Goal: Register for event/course

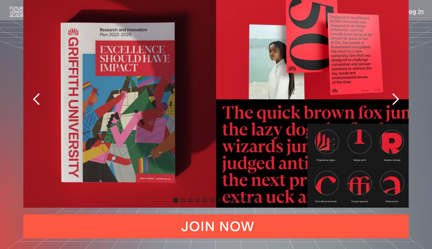
scroll to position [1412, 0]
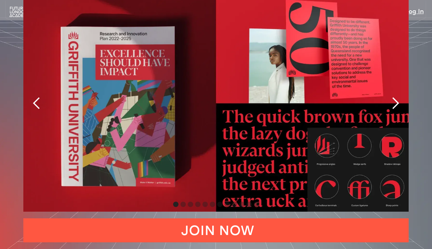
click at [396, 97] on div "next slide" at bounding box center [395, 103] width 13 height 13
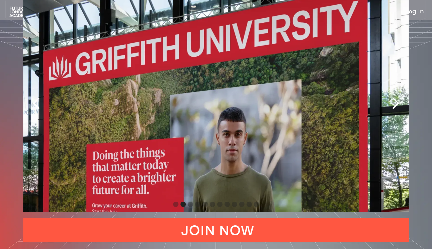
click at [396, 97] on div "next slide" at bounding box center [395, 103] width 13 height 13
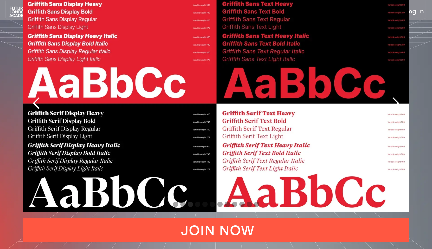
click at [396, 97] on div "next slide" at bounding box center [395, 103] width 13 height 13
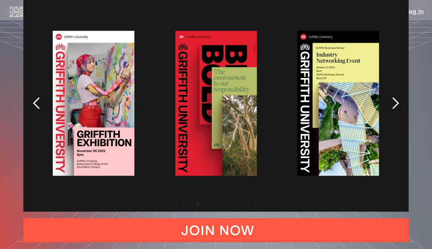
click at [396, 97] on div "next slide" at bounding box center [395, 103] width 13 height 13
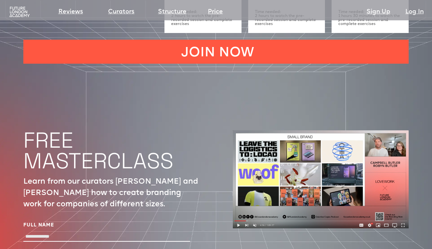
scroll to position [2118, 0]
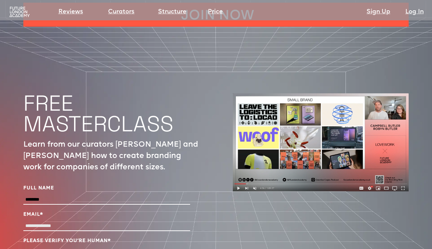
type input "********"
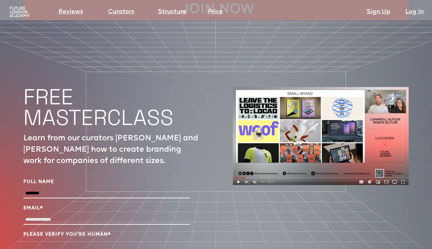
scroll to position [2125, 0]
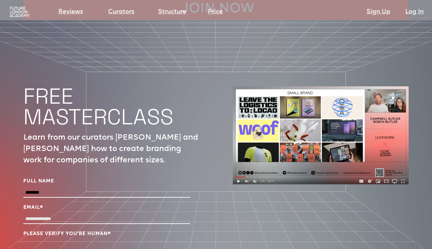
click at [127, 132] on p "Learn from our curators [PERSON_NAME] and [PERSON_NAME] how to create branding …" at bounding box center [111, 149] width 176 height 34
click at [67, 215] on input "Email *" at bounding box center [106, 220] width 167 height 10
type input "**********"
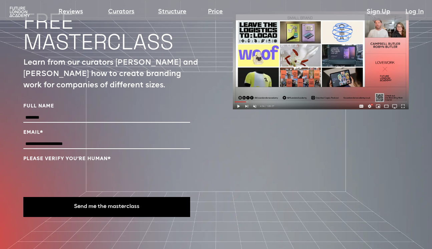
scroll to position [2223, 0]
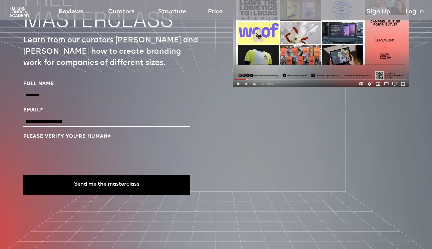
click at [112, 175] on button "Send me the masterclass" at bounding box center [106, 185] width 167 height 20
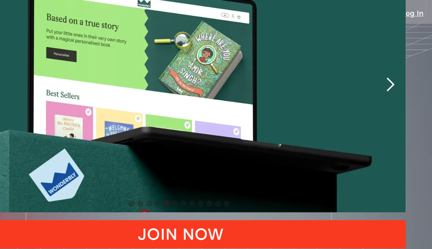
scroll to position [1338, 0]
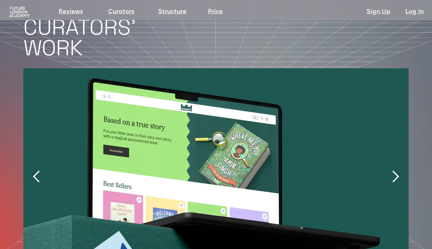
click at [393, 170] on div "next slide" at bounding box center [395, 176] width 13 height 13
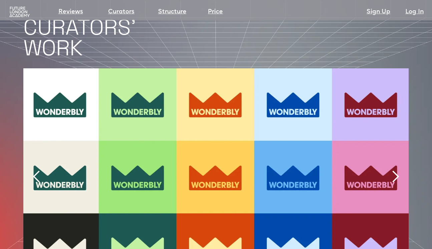
click at [393, 170] on div "next slide" at bounding box center [395, 176] width 13 height 13
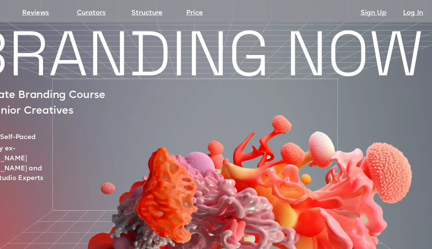
scroll to position [0, 0]
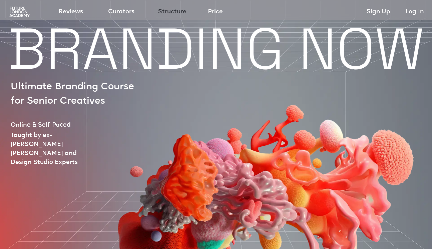
click at [170, 13] on link "Structure" at bounding box center [172, 11] width 28 height 9
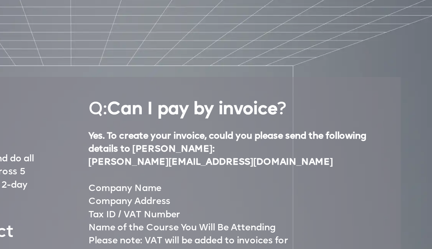
scroll to position [2554, 0]
